Goal: Find specific page/section: Find specific page/section

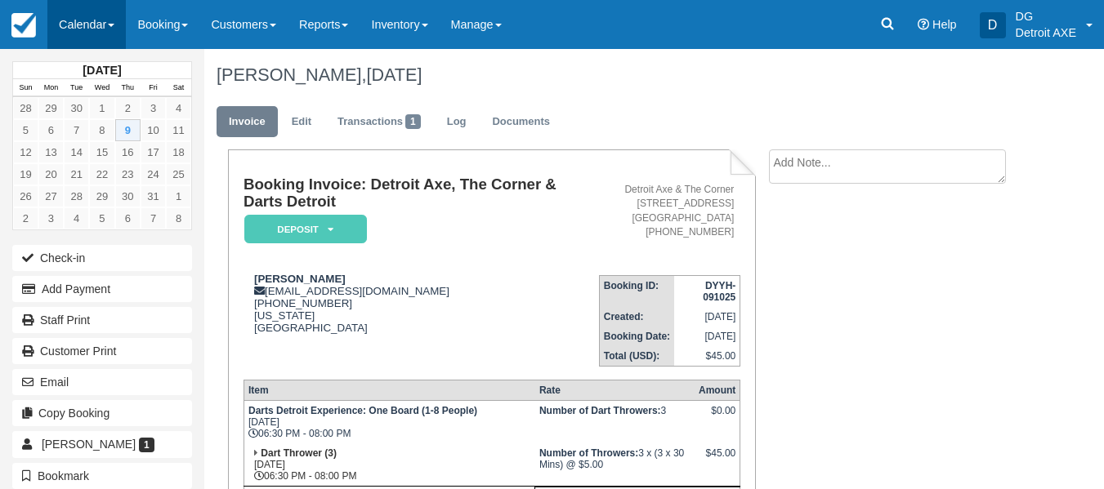
scroll to position [211, 0]
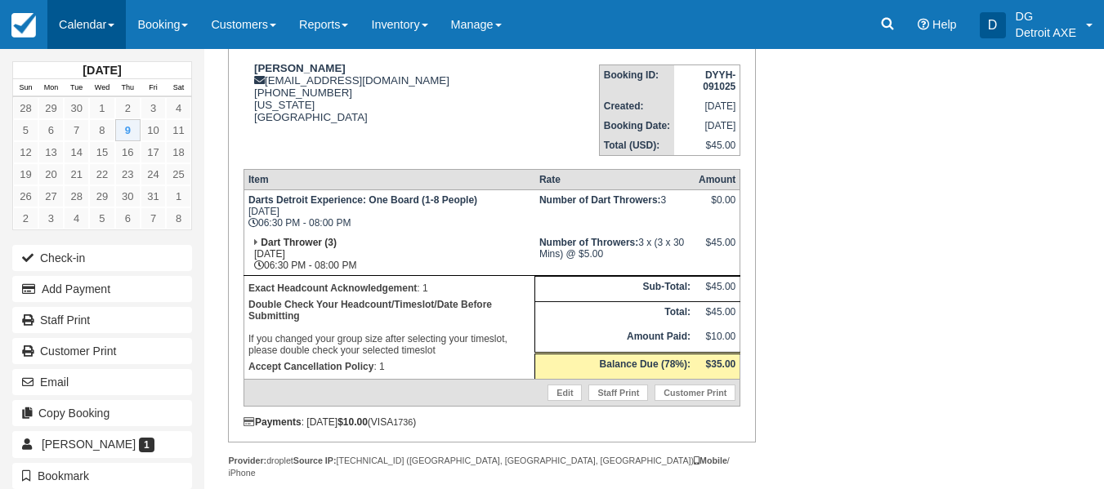
click at [71, 12] on link "Calendar" at bounding box center [86, 24] width 78 height 49
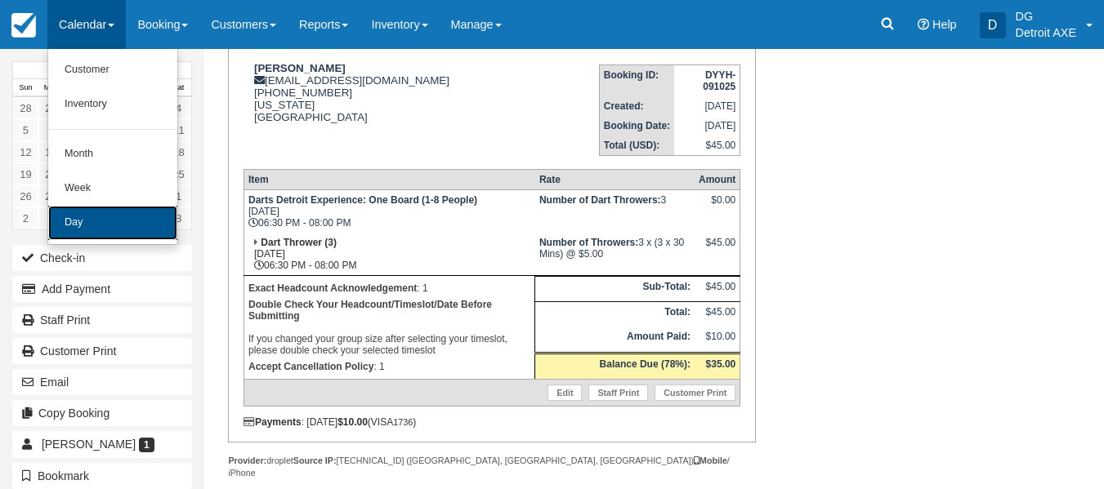
click at [118, 213] on link "Day" at bounding box center [112, 223] width 129 height 34
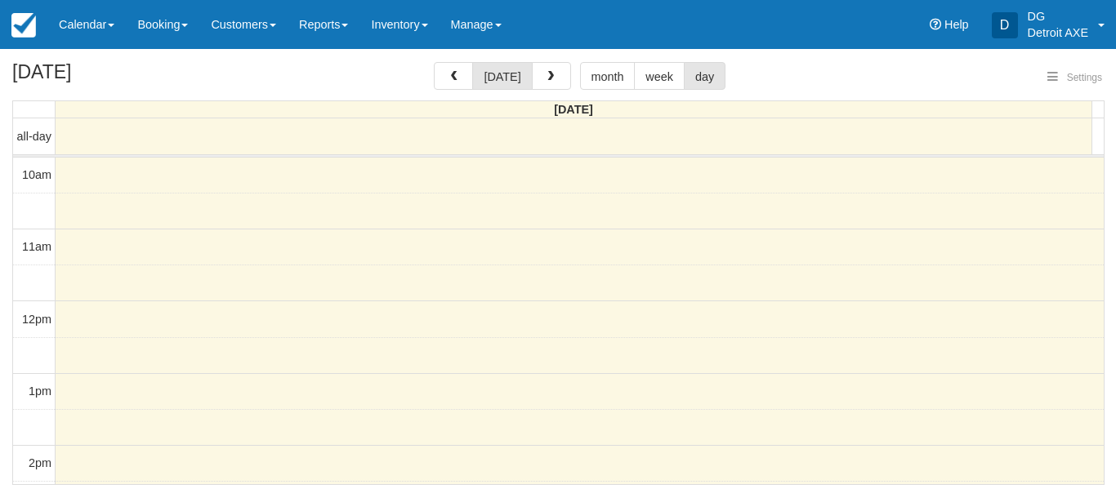
select select
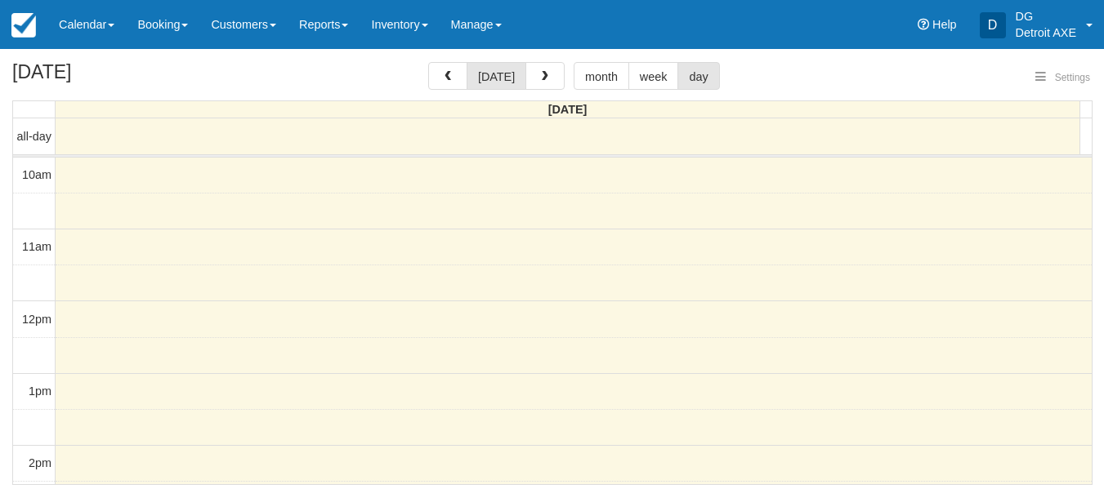
scroll to position [362, 0]
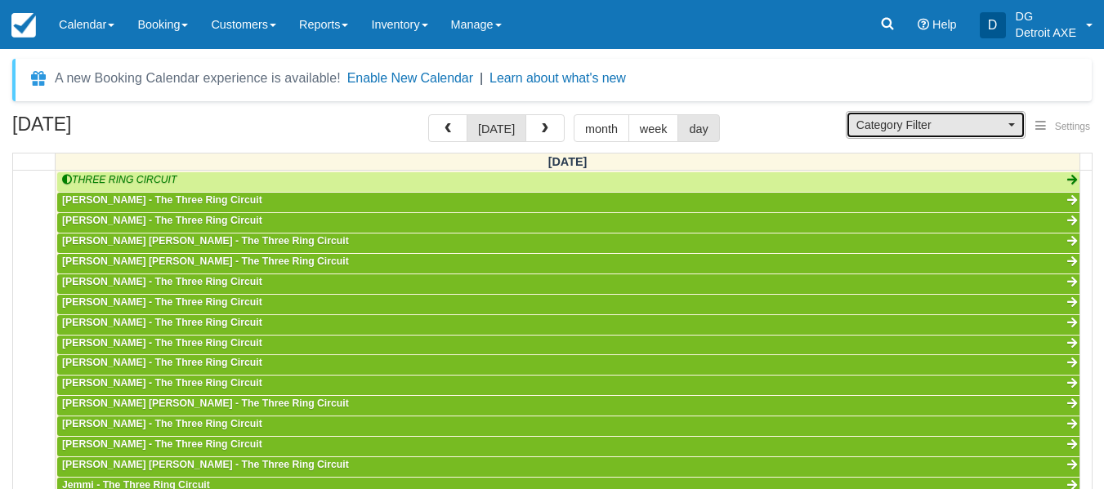
click at [894, 122] on span "Category Filter" at bounding box center [930, 125] width 148 height 16
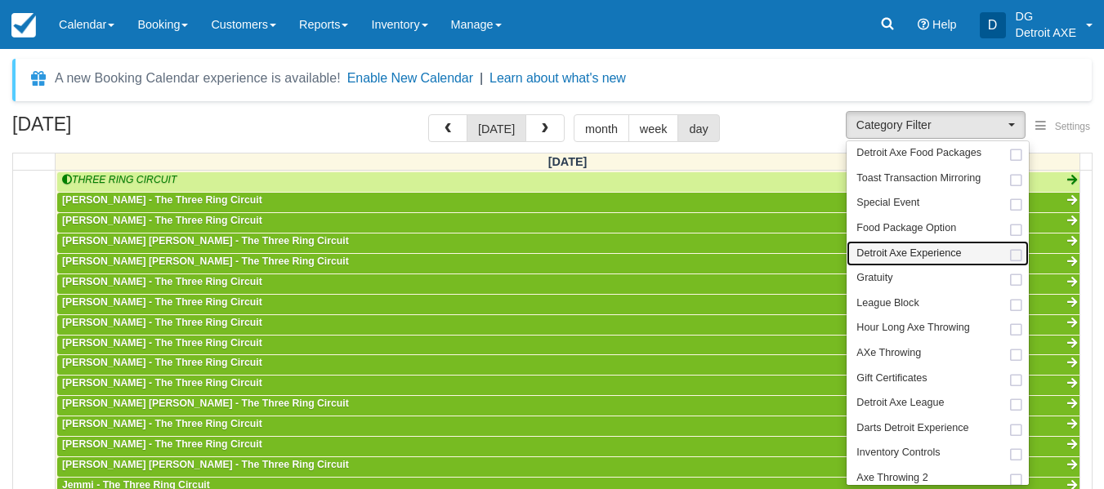
click at [899, 255] on span "Detroit Axe Experience" at bounding box center [908, 254] width 105 height 15
select select "14"
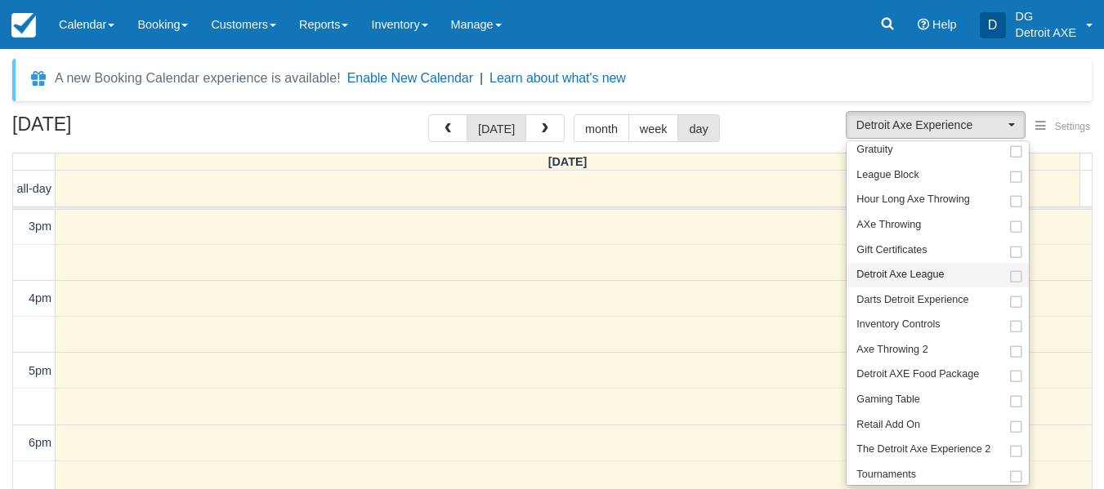
scroll to position [131, 0]
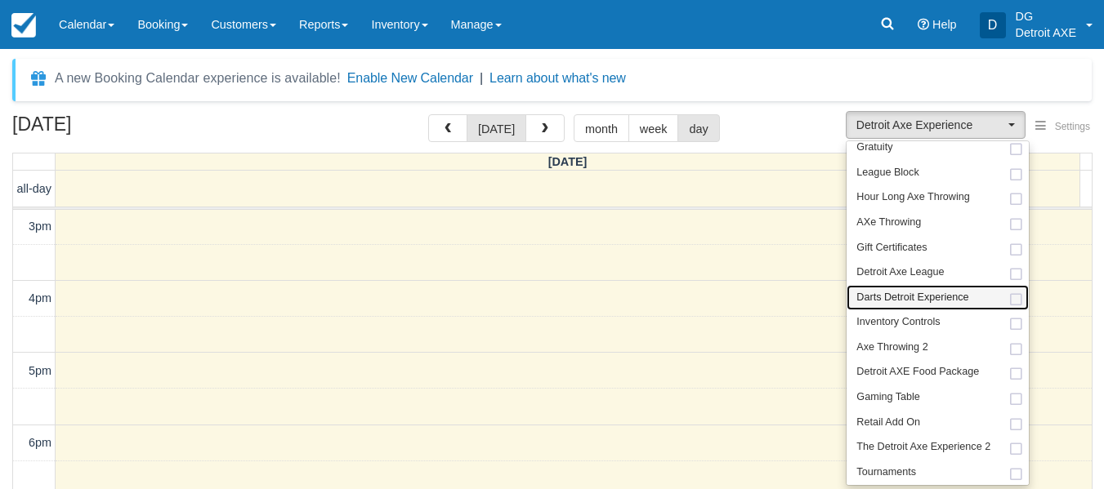
click at [907, 298] on span "Darts Detroit Experience" at bounding box center [912, 298] width 112 height 15
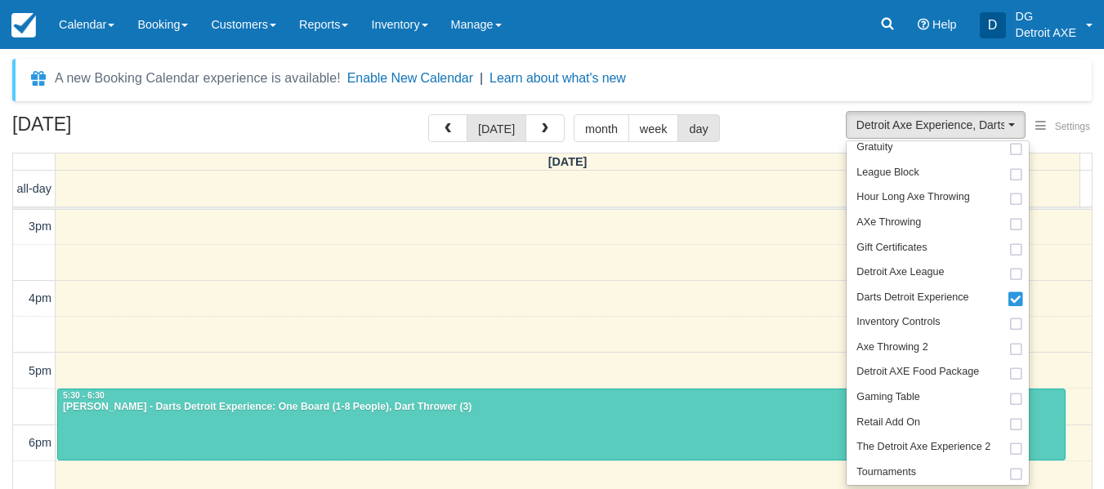
click at [713, 107] on div "A new Booking Calendar experience is available! Enable New Calendar | Learn abo…" at bounding box center [551, 300] width 1079 height 483
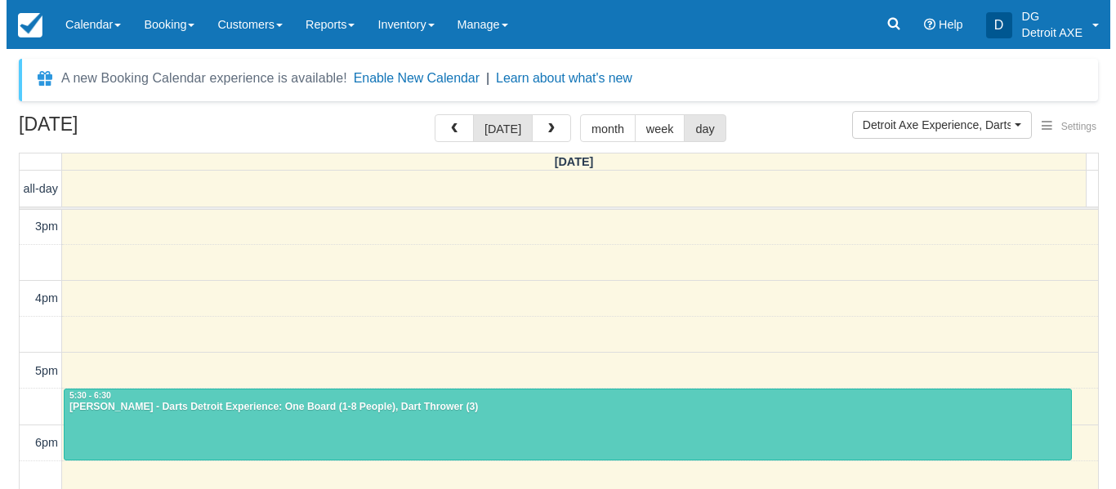
scroll to position [647, 0]
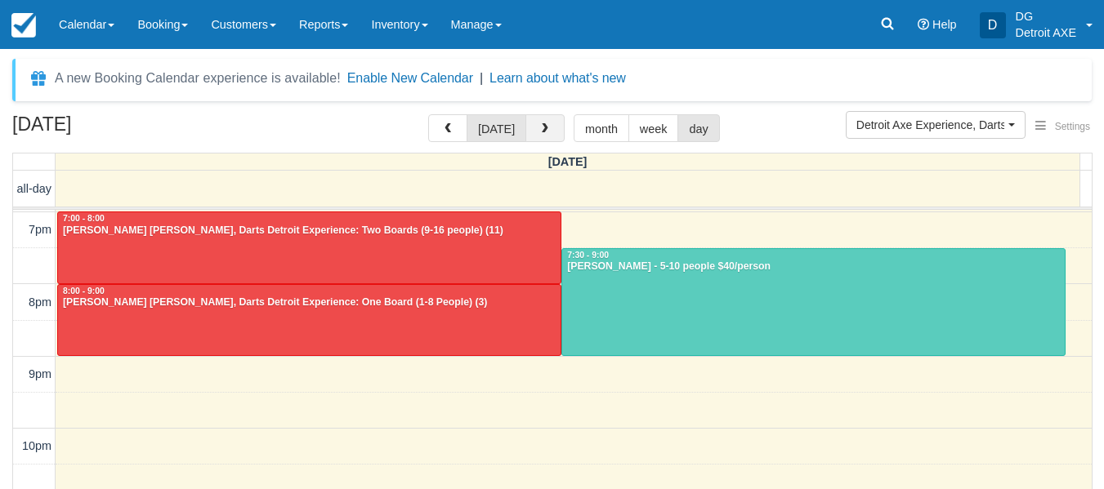
click at [539, 130] on span "button" at bounding box center [544, 128] width 11 height 11
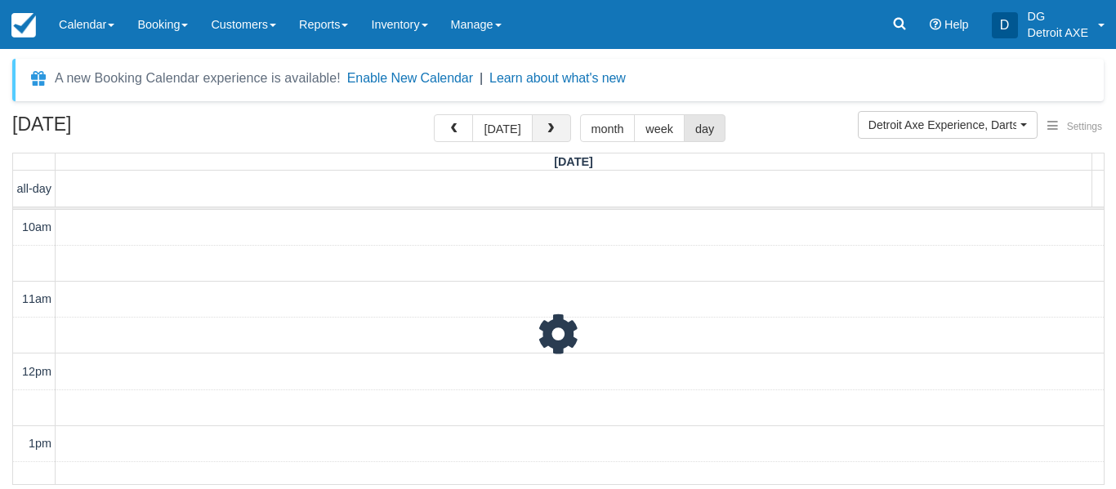
scroll to position [362, 0]
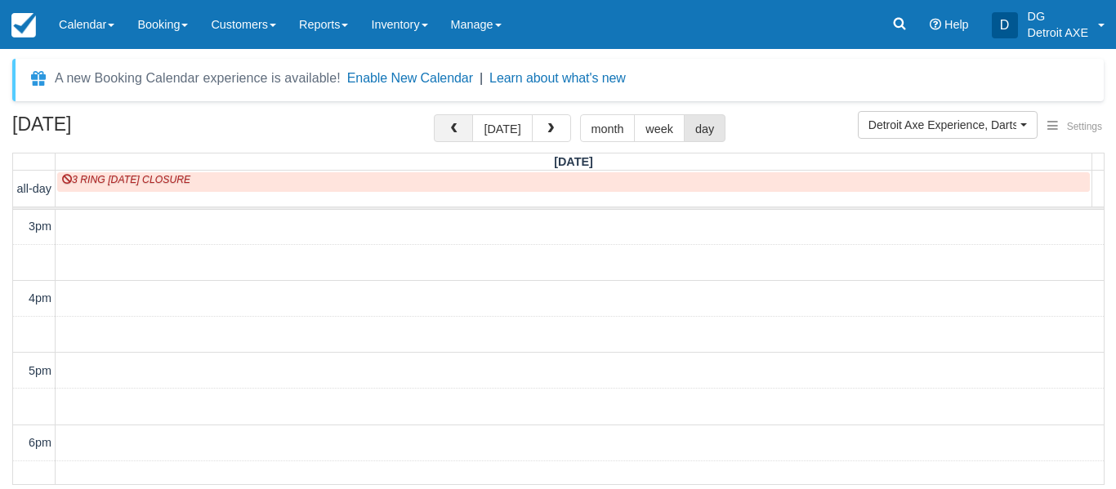
click at [456, 120] on button "button" at bounding box center [453, 128] width 39 height 28
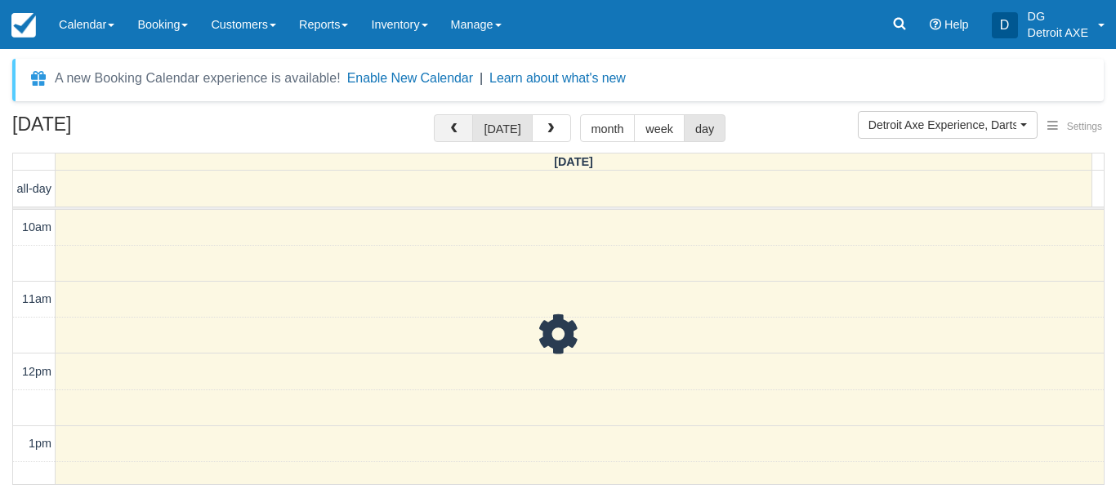
scroll to position [362, 0]
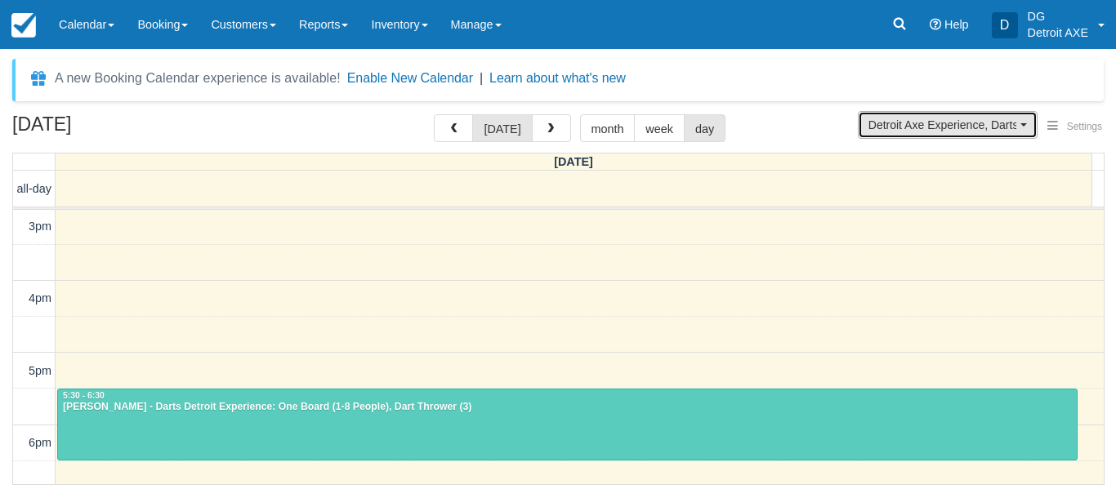
click at [940, 133] on button "Detroit Axe Experience, Darts Detroit Experience" at bounding box center [948, 125] width 180 height 28
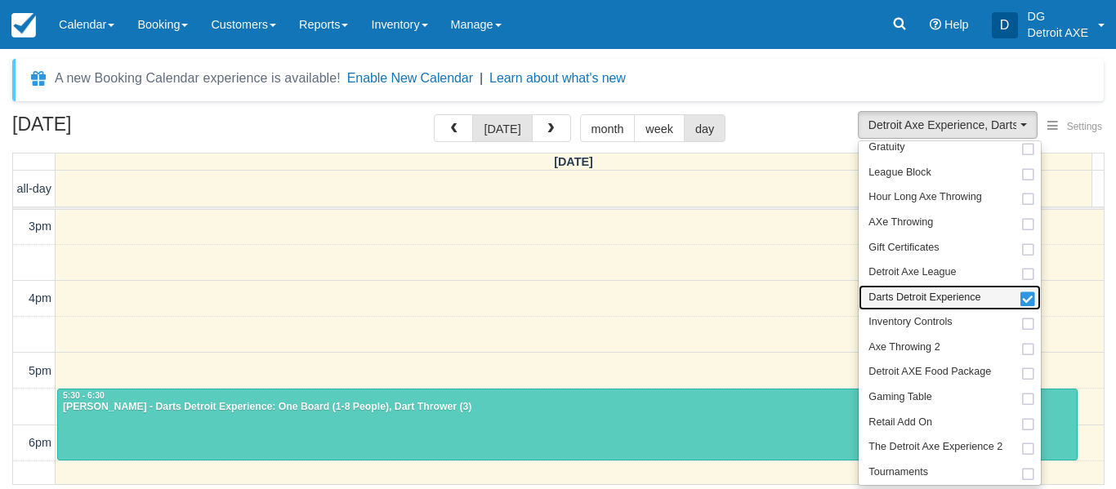
click at [911, 298] on span "Darts Detroit Experience" at bounding box center [925, 298] width 112 height 15
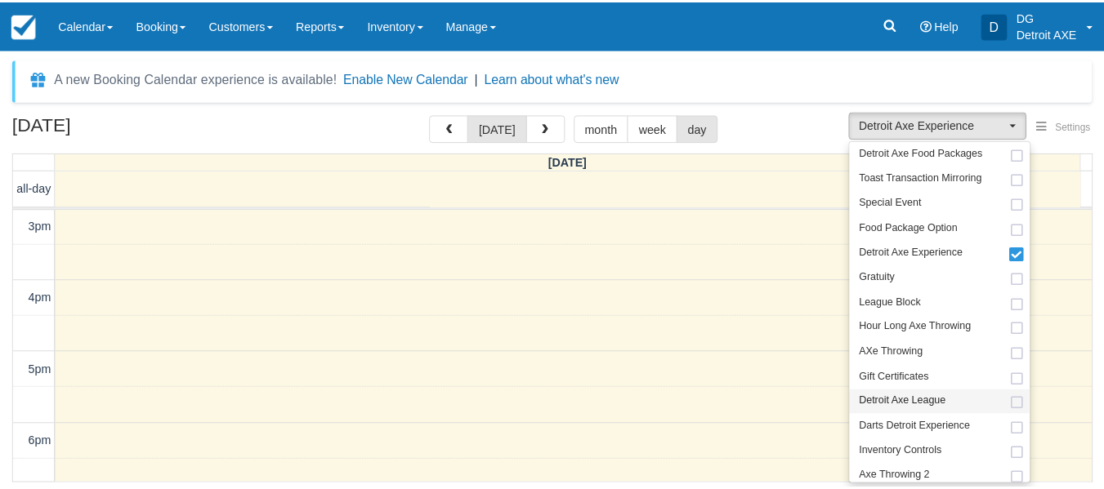
scroll to position [2, 0]
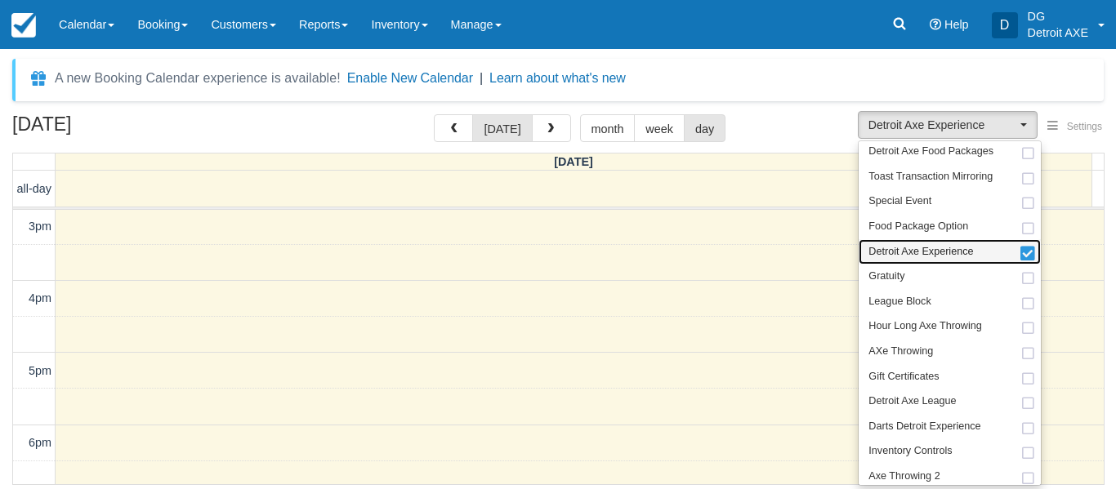
click at [929, 243] on link "Detroit Axe Experience" at bounding box center [950, 251] width 182 height 25
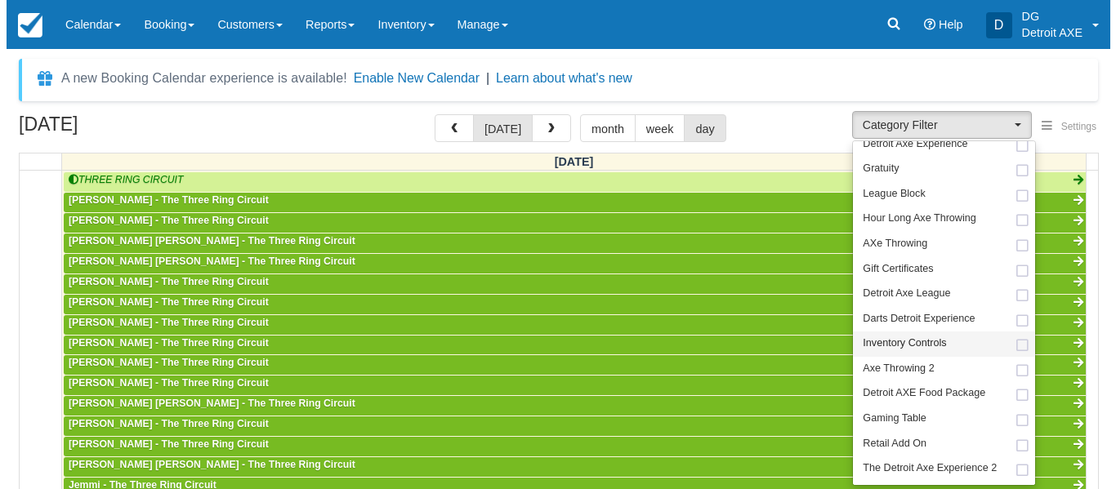
scroll to position [110, 0]
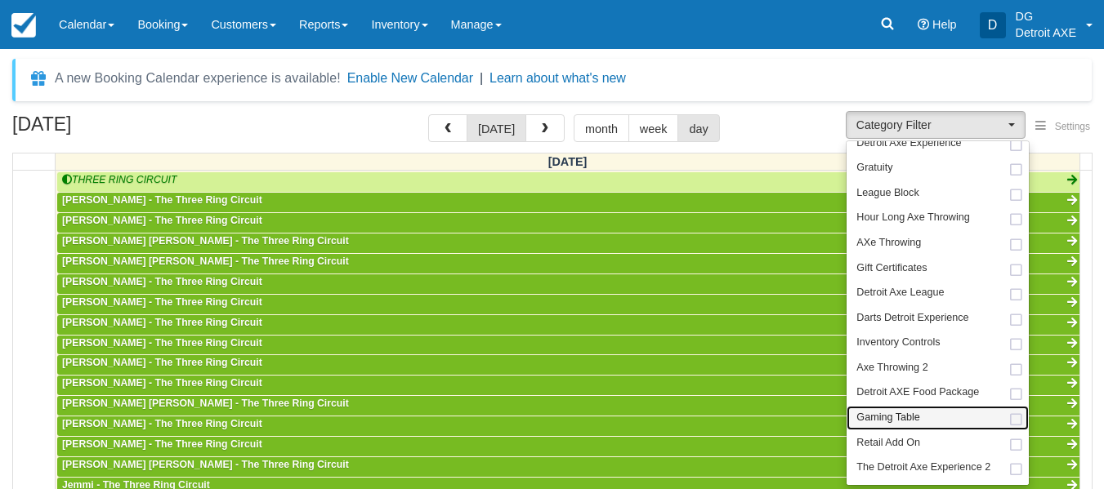
click at [901, 413] on span "Gaming Table" at bounding box center [887, 418] width 63 height 15
select select "6"
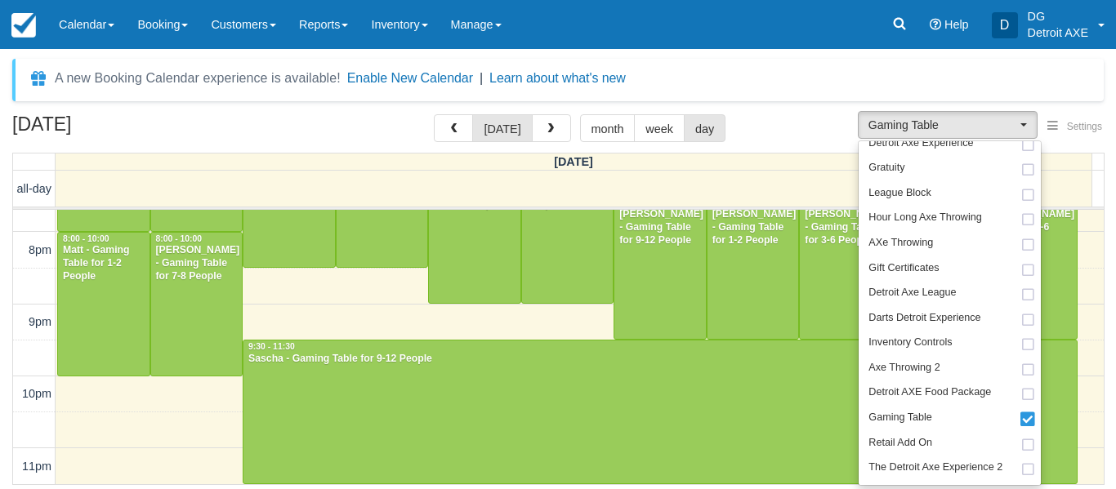
scroll to position [699, 0]
click at [214, 308] on div at bounding box center [197, 304] width 92 height 143
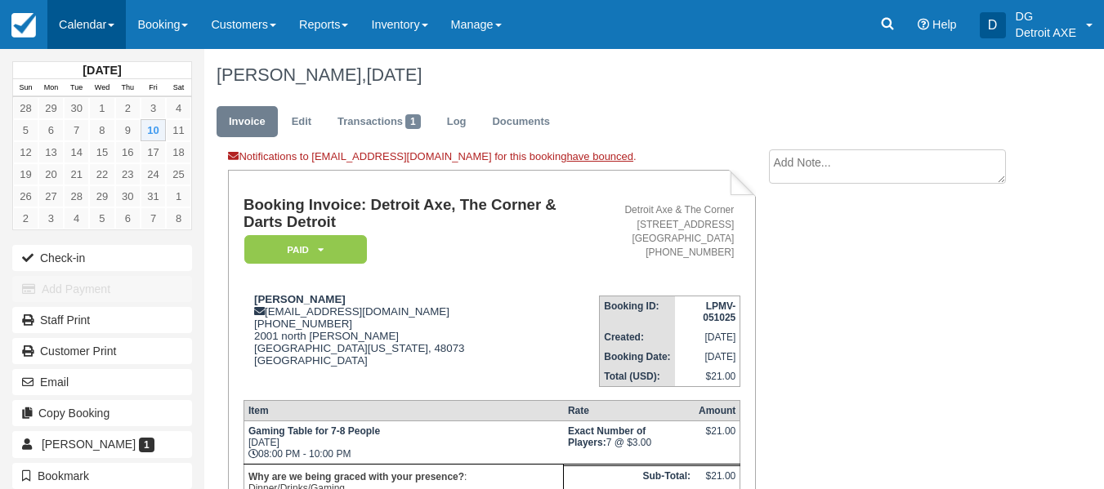
click at [65, 38] on link "Calendar" at bounding box center [86, 24] width 78 height 49
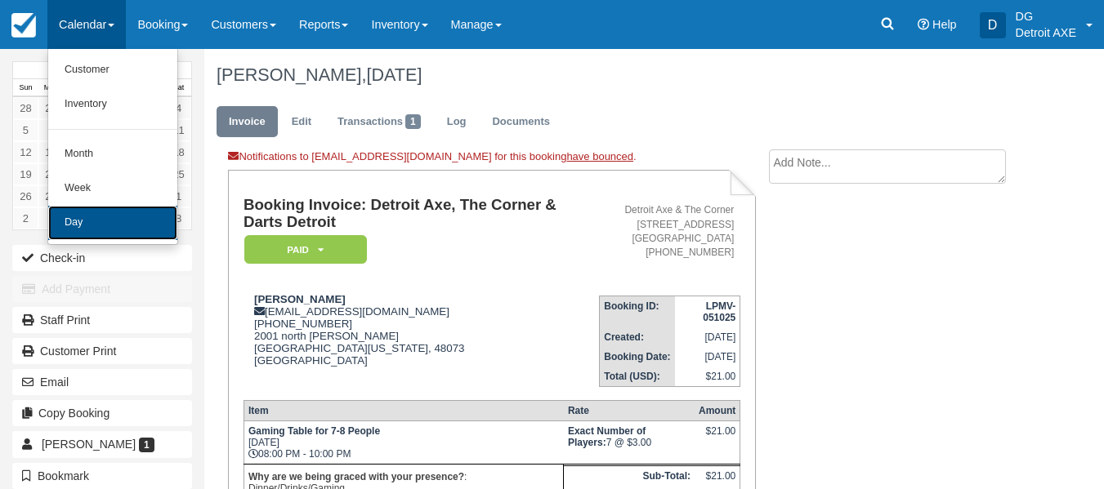
click at [114, 218] on link "Day" at bounding box center [112, 223] width 129 height 34
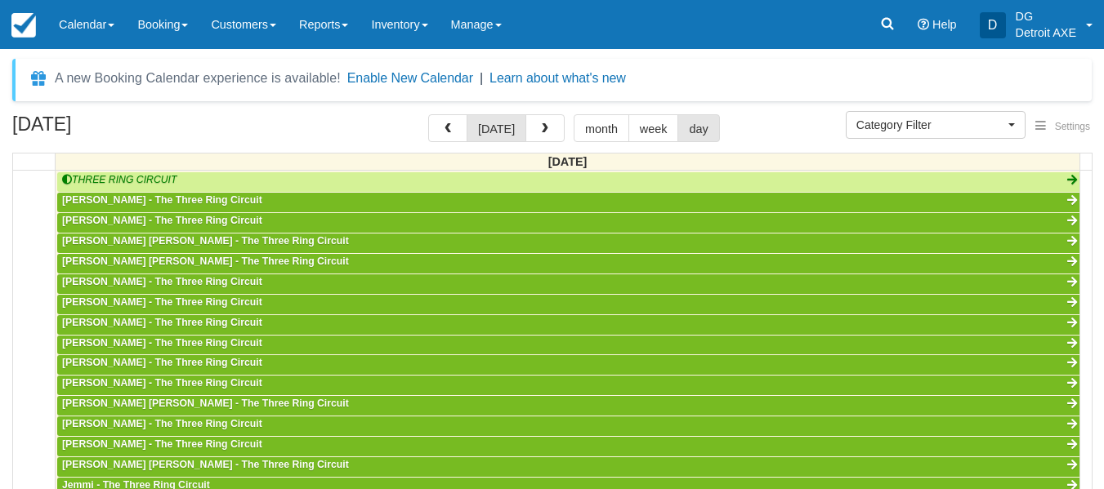
select select
